Goal: Go to known website

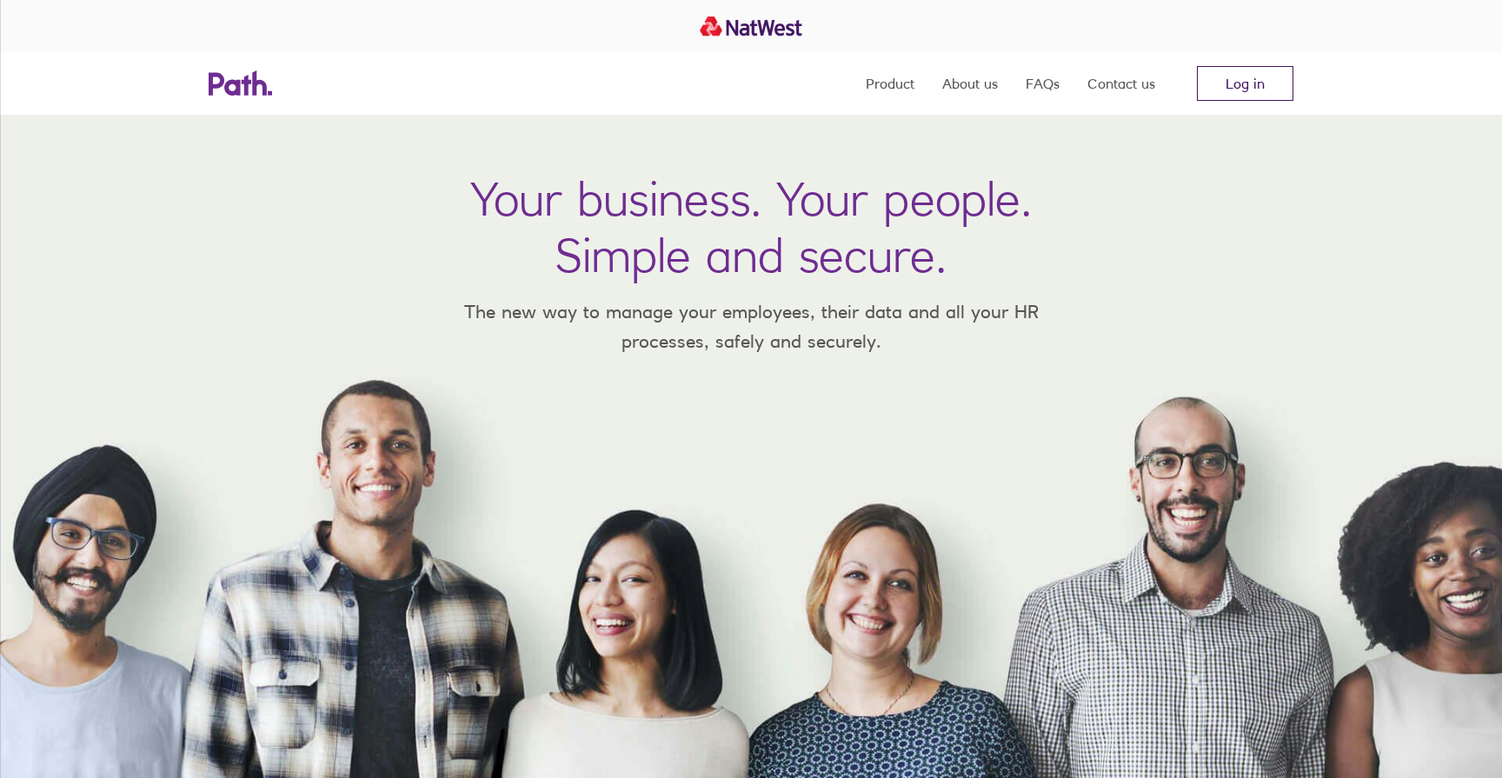
click at [1243, 77] on link "Log in" at bounding box center [1245, 83] width 96 height 35
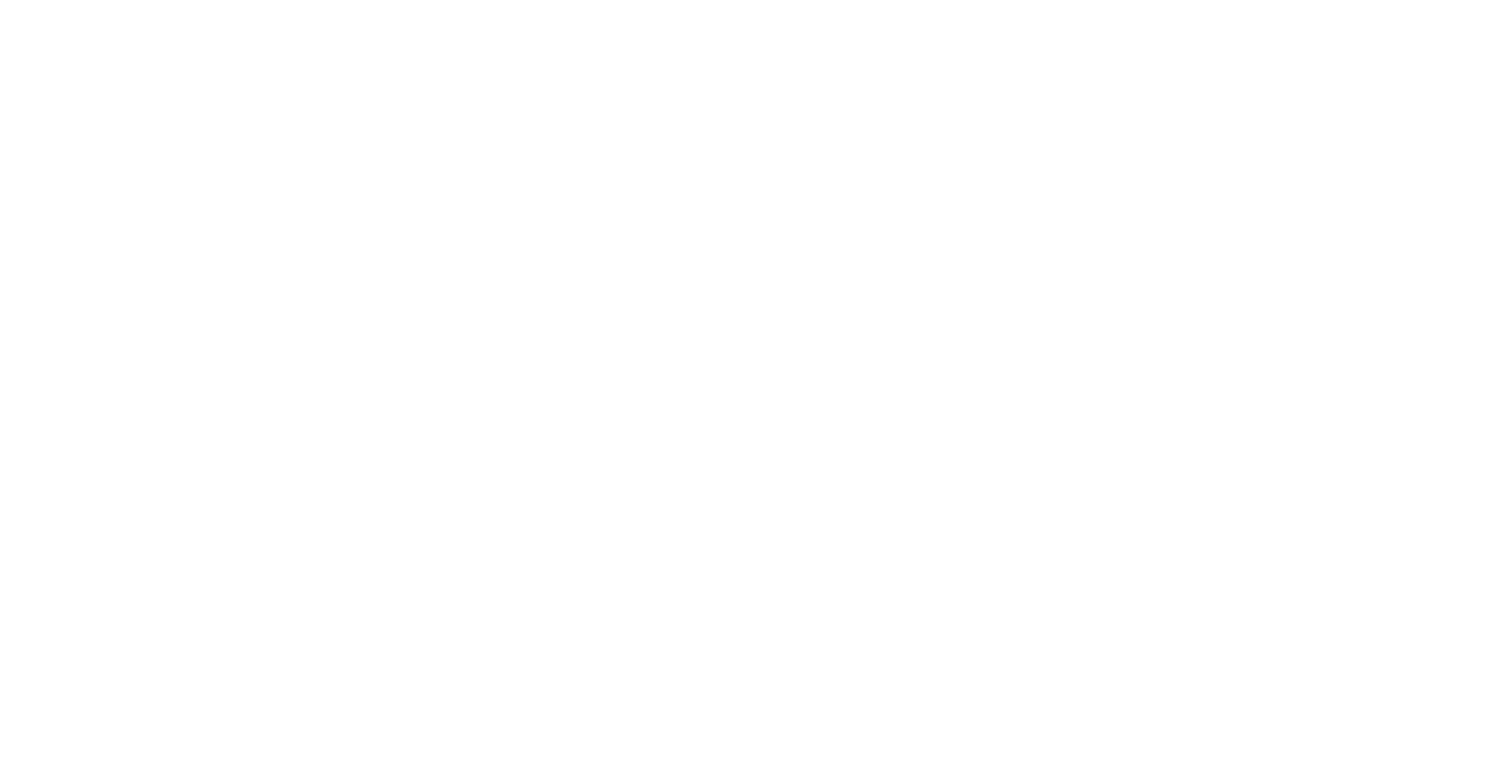
click at [701, 272] on div at bounding box center [751, 389] width 1502 height 778
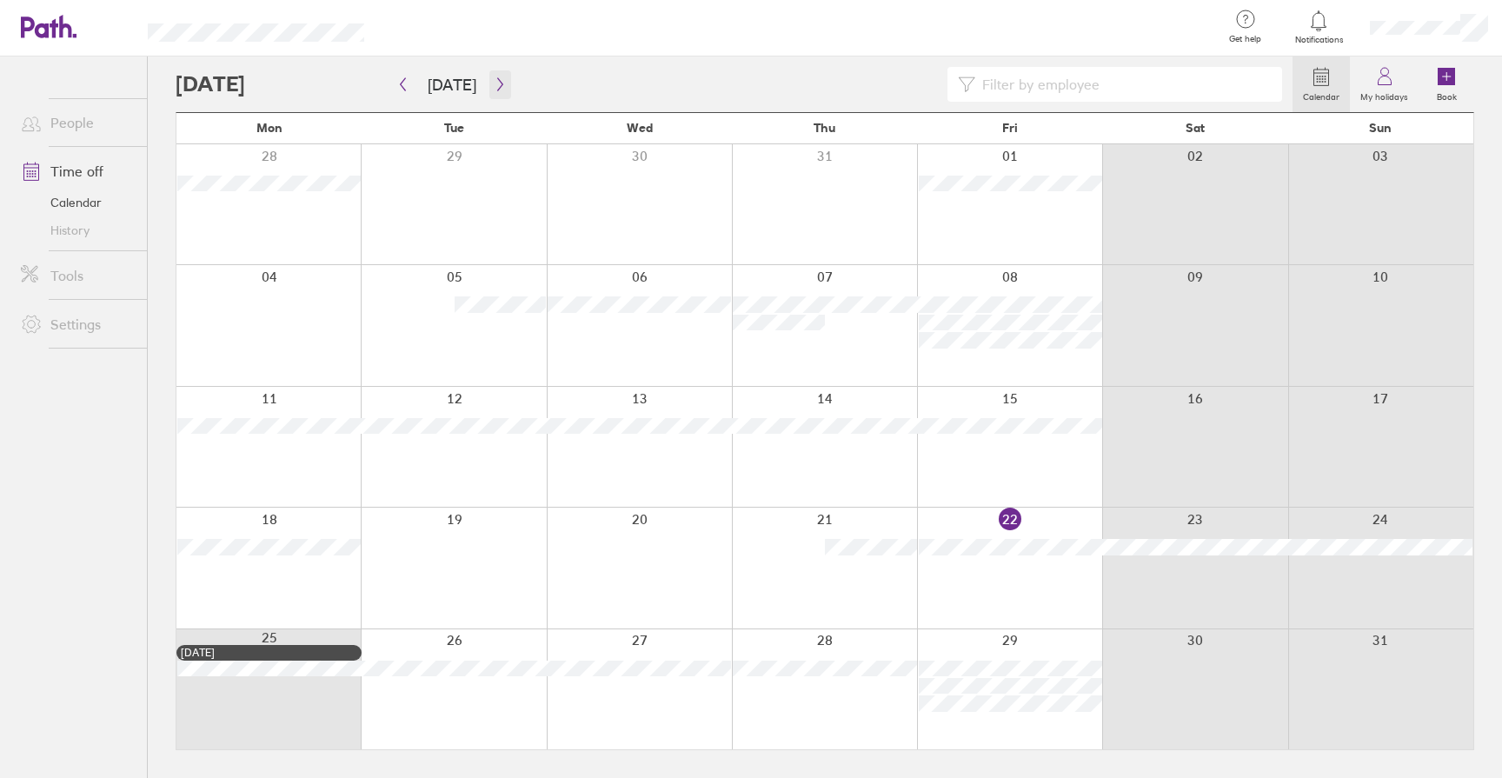
click at [497, 87] on icon "button" at bounding box center [500, 84] width 13 height 14
